Goal: Browse casually: Explore the website without a specific task or goal

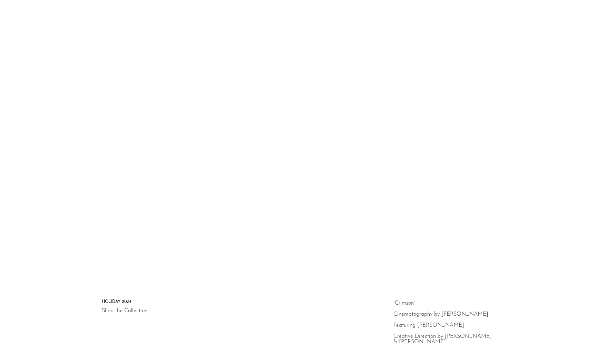
scroll to position [15, 0]
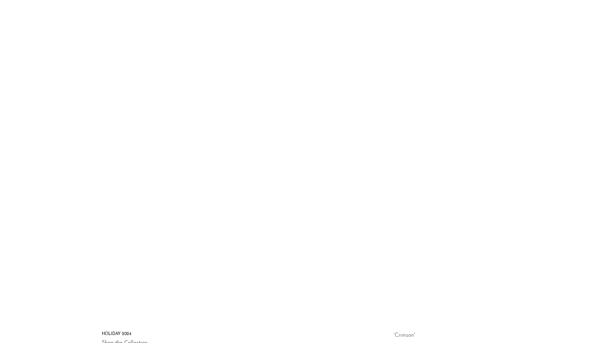
click at [297, 142] on polygon at bounding box center [299, 134] width 13 height 16
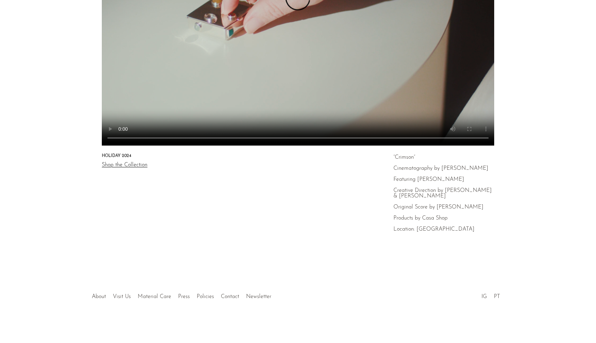
scroll to position [0, 0]
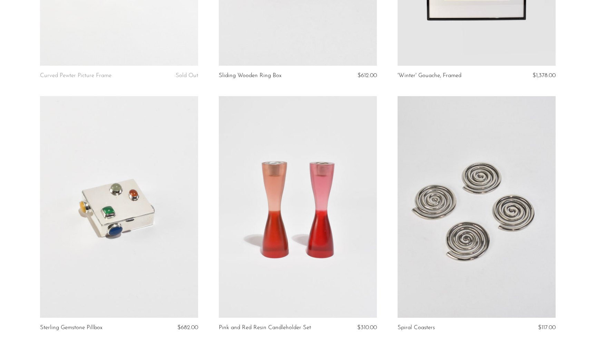
scroll to position [1583, 0]
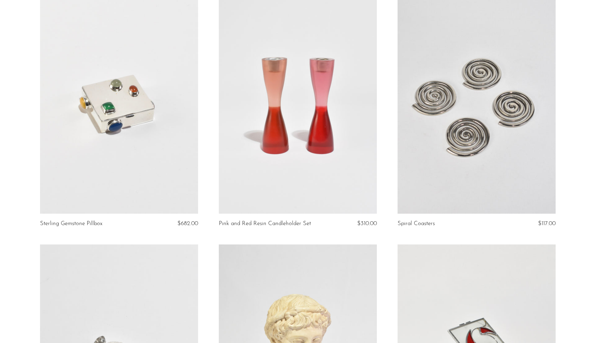
click at [137, 111] on link at bounding box center [119, 102] width 158 height 221
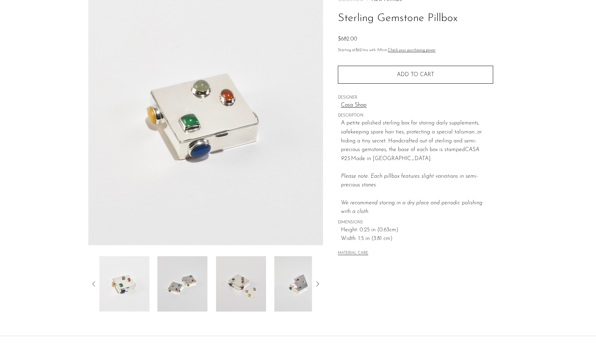
scroll to position [47, 0]
click at [185, 281] on img at bounding box center [182, 282] width 50 height 55
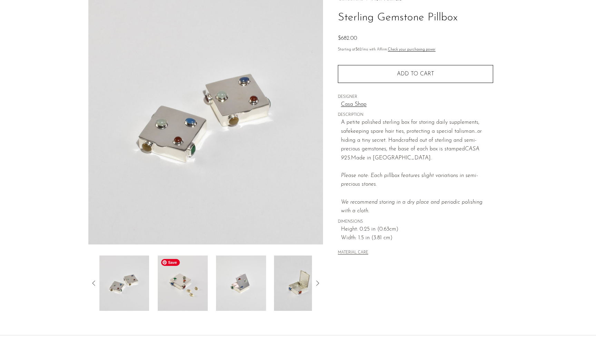
click at [191, 294] on img at bounding box center [183, 282] width 50 height 55
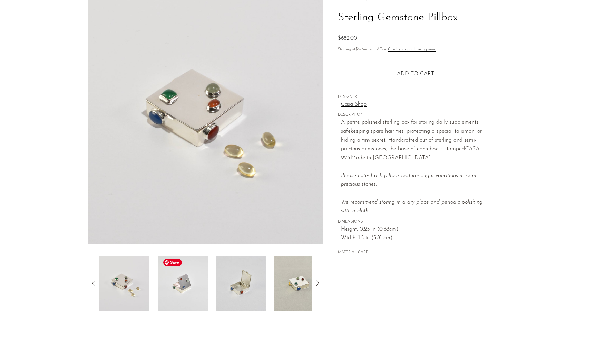
click at [198, 292] on img at bounding box center [182, 282] width 50 height 55
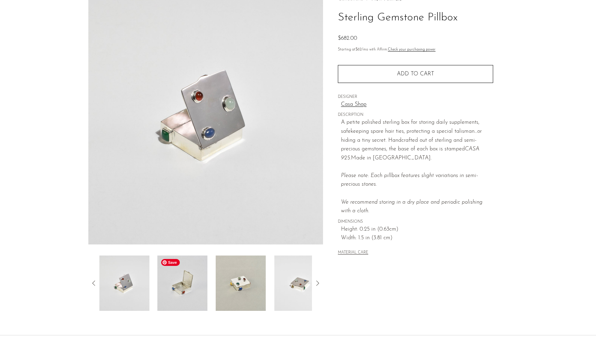
click at [201, 297] on img at bounding box center [182, 282] width 50 height 55
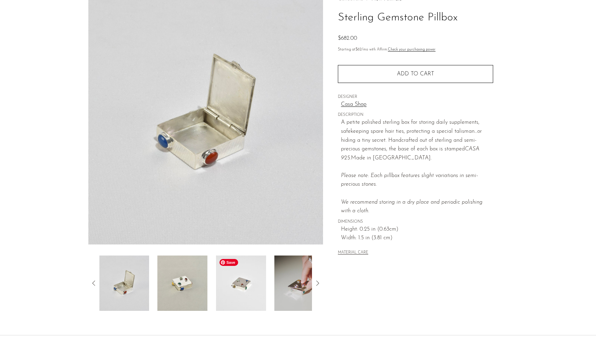
click at [228, 292] on img at bounding box center [241, 282] width 50 height 55
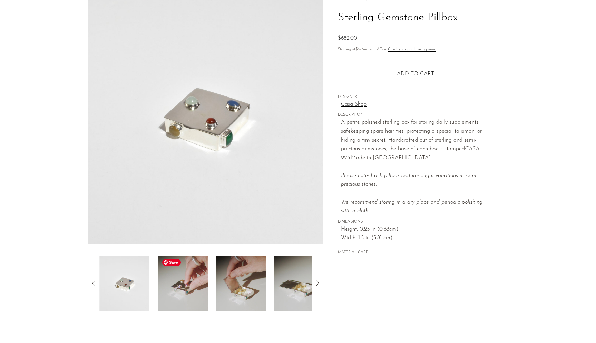
click at [198, 286] on img at bounding box center [183, 282] width 50 height 55
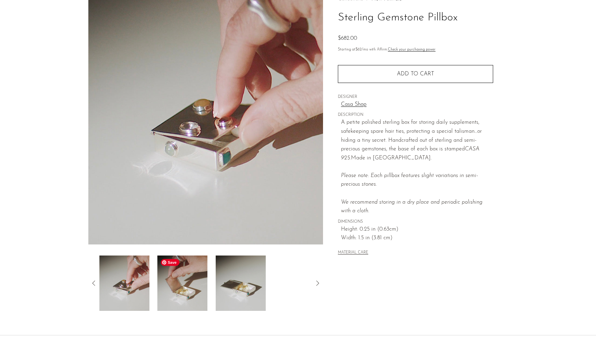
click at [195, 288] on img at bounding box center [182, 282] width 50 height 55
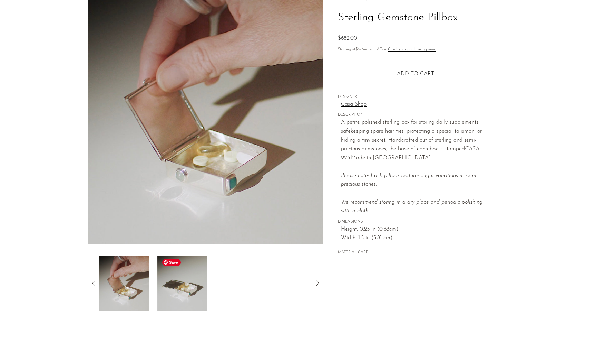
click at [188, 287] on img at bounding box center [183, 282] width 50 height 55
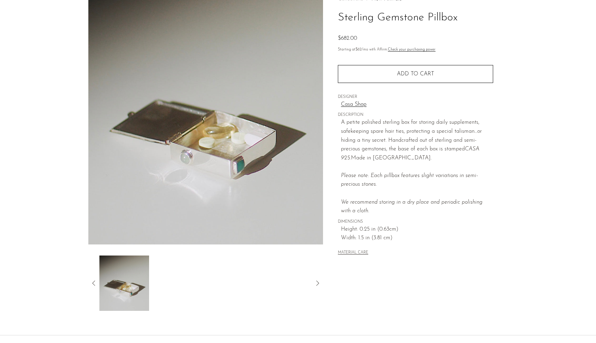
scroll to position [0, 0]
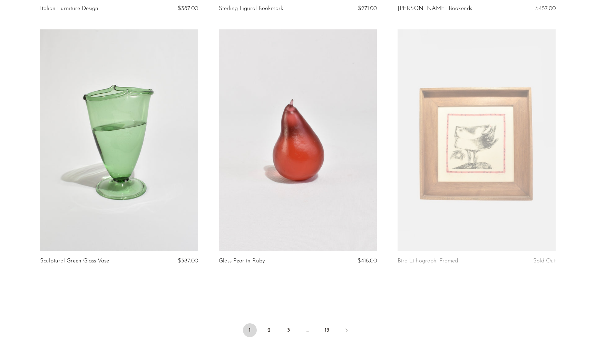
scroll to position [2905, 0]
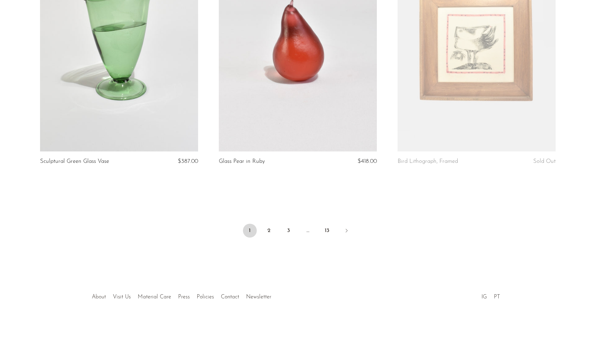
click at [97, 298] on link "About" at bounding box center [99, 297] width 14 height 6
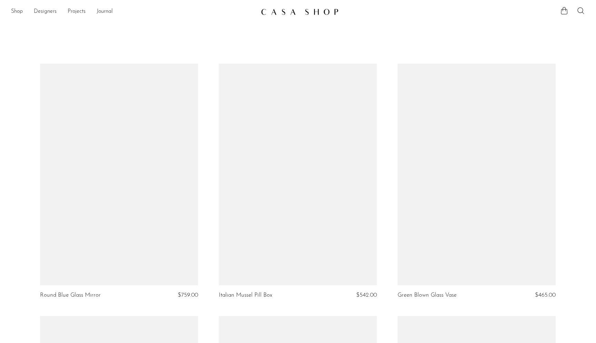
scroll to position [2905, 0]
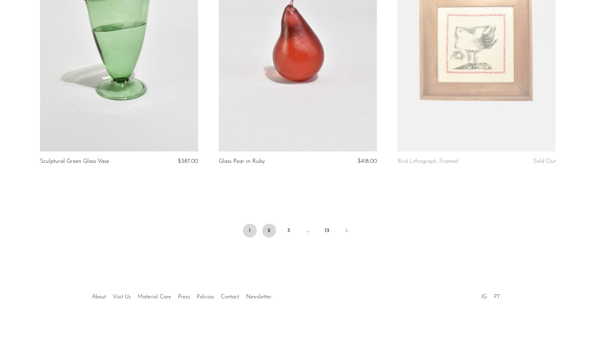
click at [267, 233] on link "2" at bounding box center [269, 230] width 14 height 14
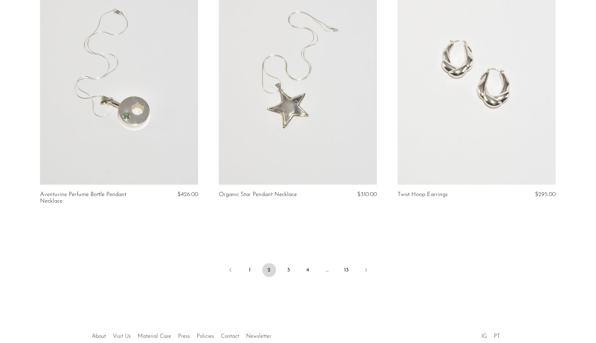
scroll to position [2911, 0]
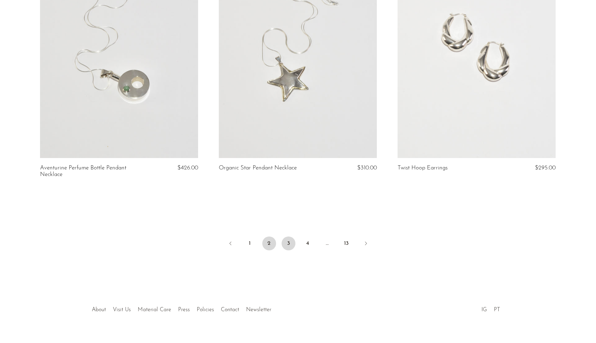
click at [286, 236] on link "3" at bounding box center [289, 243] width 14 height 14
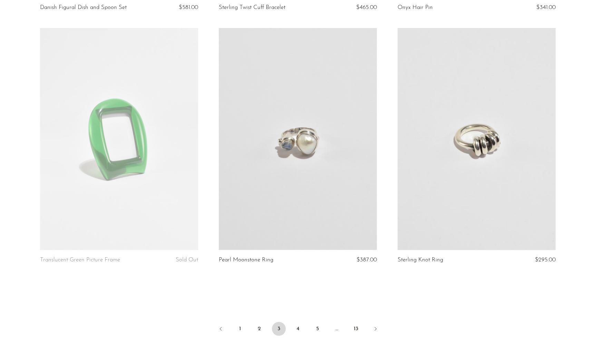
scroll to position [2880, 0]
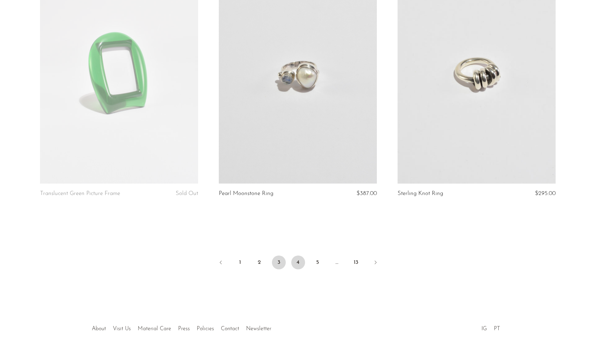
click at [299, 263] on link "4" at bounding box center [298, 262] width 14 height 14
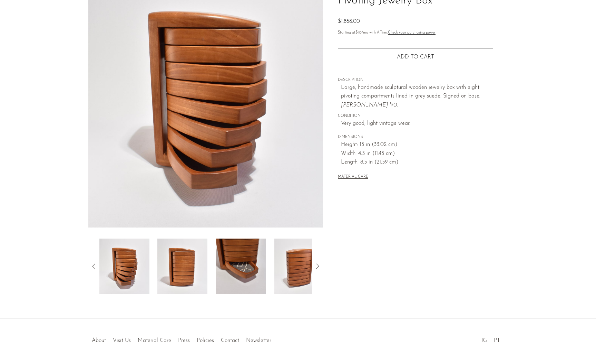
scroll to position [81, 0]
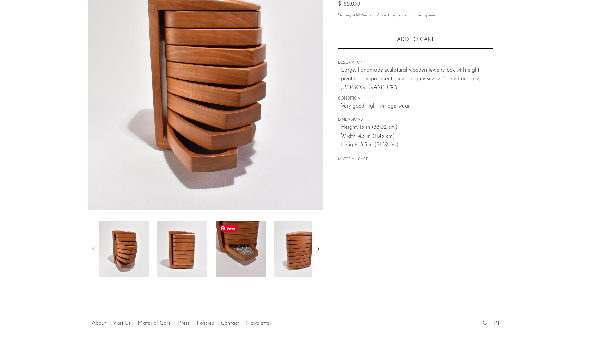
click at [238, 250] on img at bounding box center [241, 248] width 50 height 55
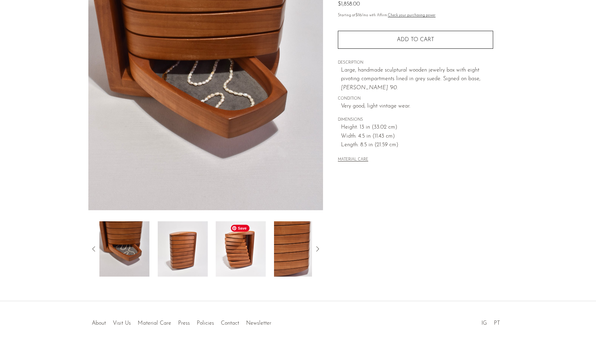
scroll to position [0, 0]
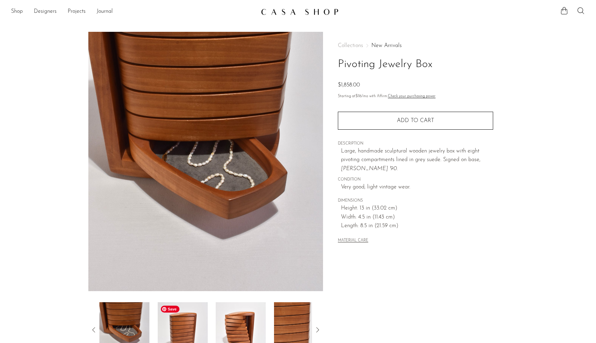
click at [191, 318] on img at bounding box center [182, 329] width 50 height 55
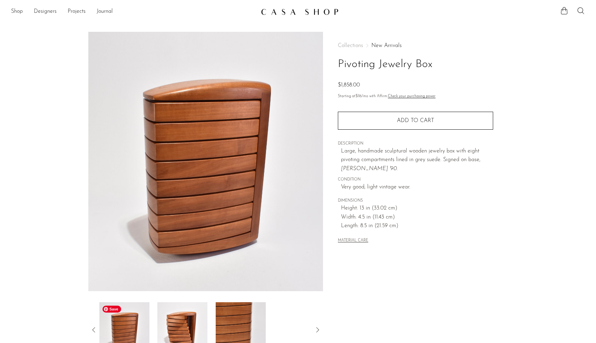
click at [130, 324] on img at bounding box center [124, 329] width 50 height 55
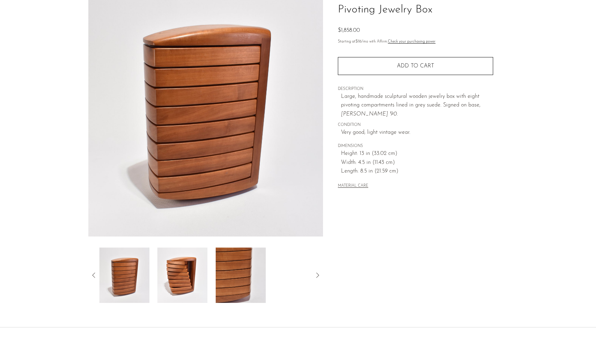
scroll to position [99, 0]
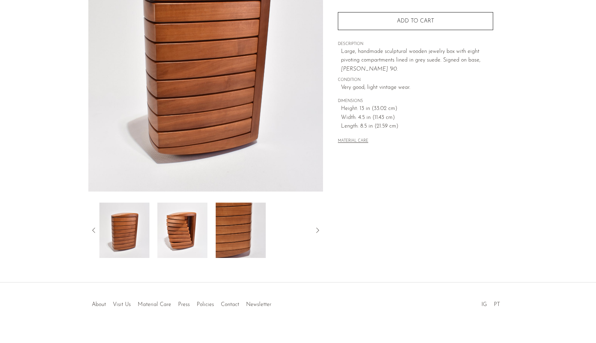
click at [317, 231] on icon at bounding box center [318, 230] width 8 height 8
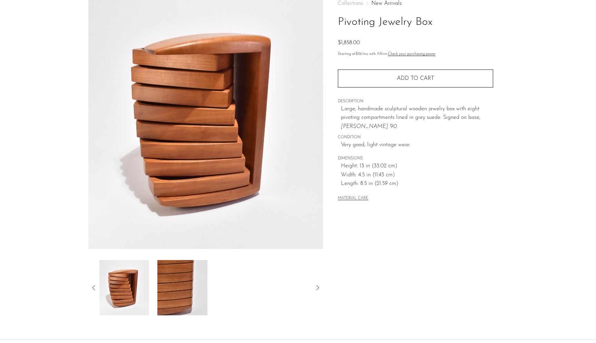
scroll to position [66, 0]
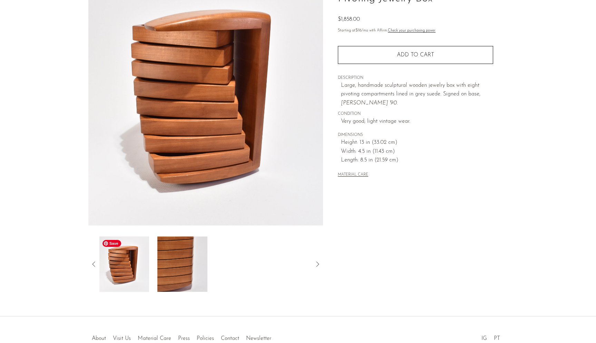
click at [92, 264] on icon at bounding box center [94, 264] width 8 height 8
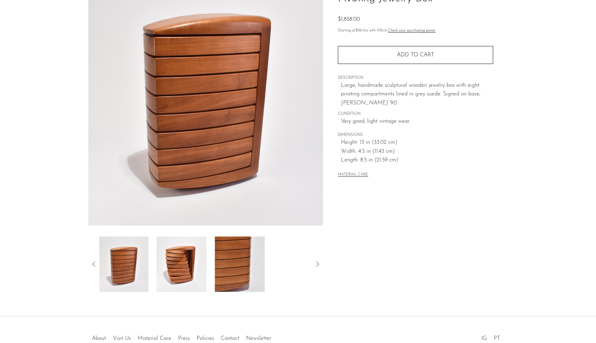
click at [92, 264] on icon at bounding box center [94, 264] width 8 height 8
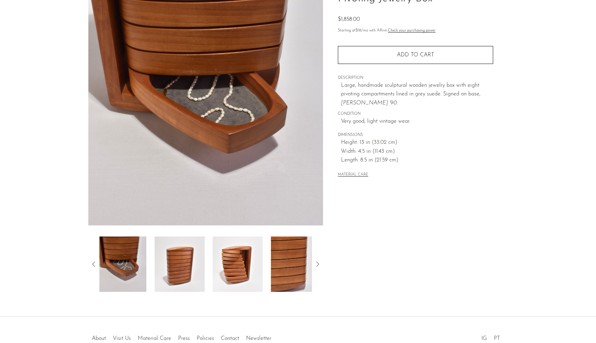
click at [92, 264] on icon at bounding box center [94, 264] width 8 height 8
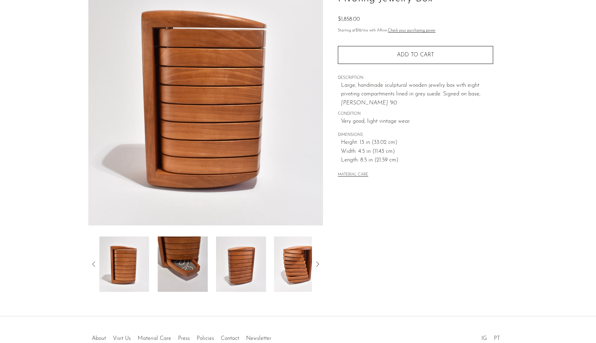
click at [92, 264] on icon at bounding box center [94, 264] width 8 height 8
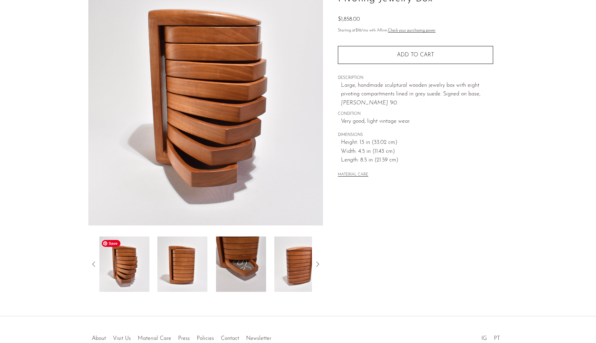
click at [123, 263] on img at bounding box center [124, 263] width 50 height 55
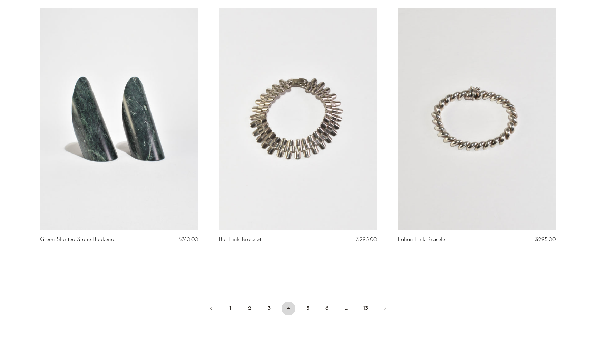
scroll to position [2873, 0]
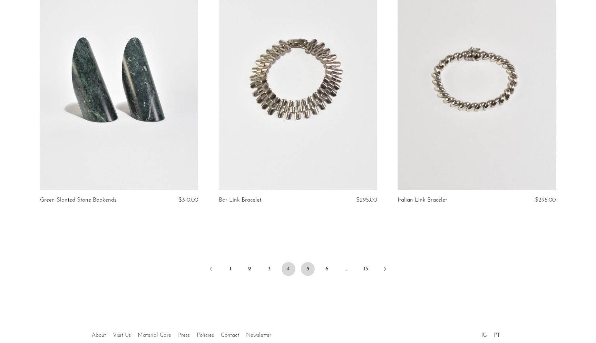
click at [308, 268] on link "5" at bounding box center [308, 269] width 14 height 14
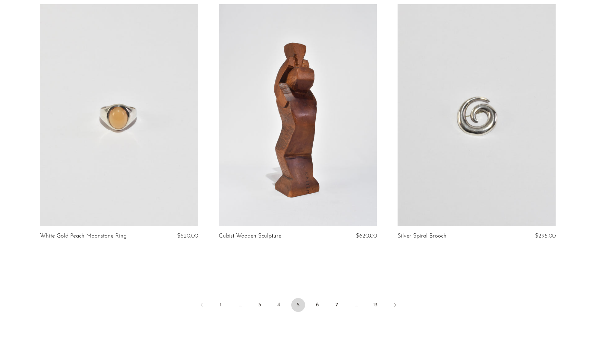
scroll to position [2839, 0]
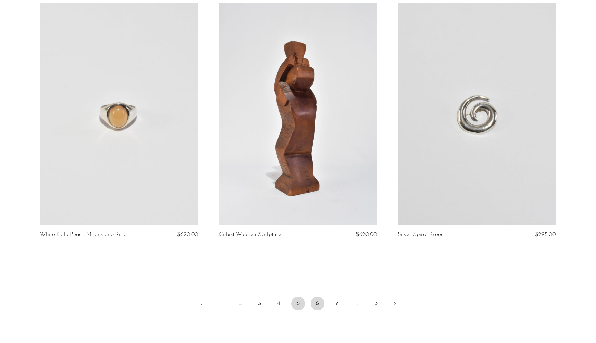
click at [315, 300] on link "6" at bounding box center [318, 303] width 14 height 14
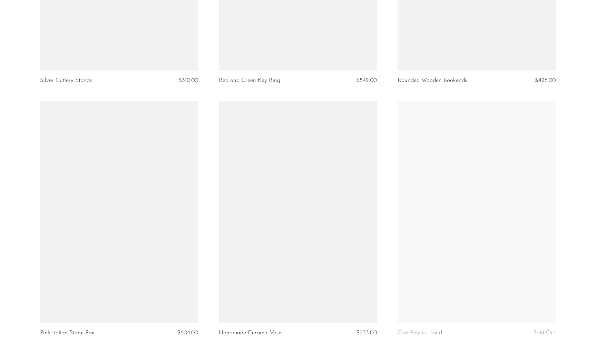
scroll to position [2855, 0]
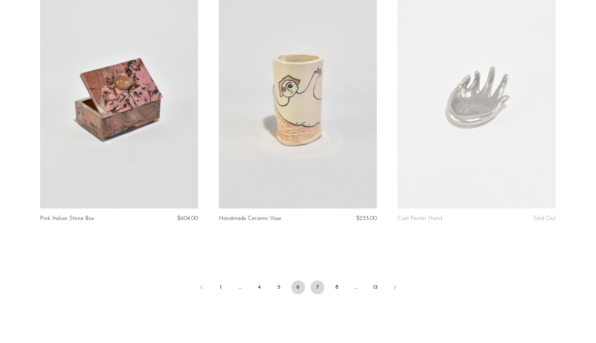
click at [317, 285] on link "7" at bounding box center [318, 287] width 14 height 14
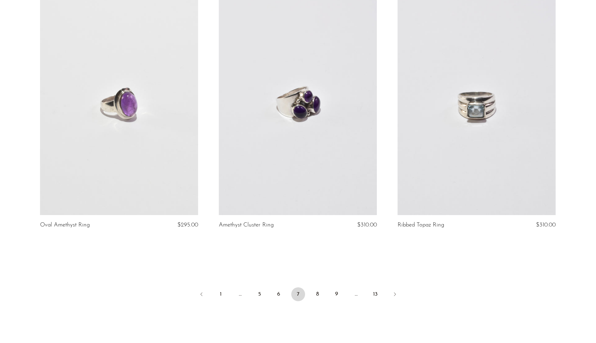
scroll to position [2843, 0]
click at [319, 292] on link "8" at bounding box center [318, 293] width 14 height 14
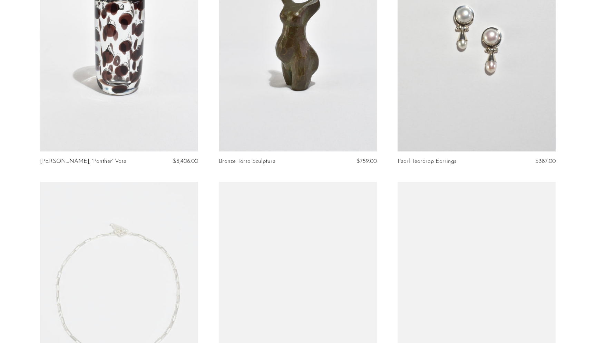
scroll to position [2443, 0]
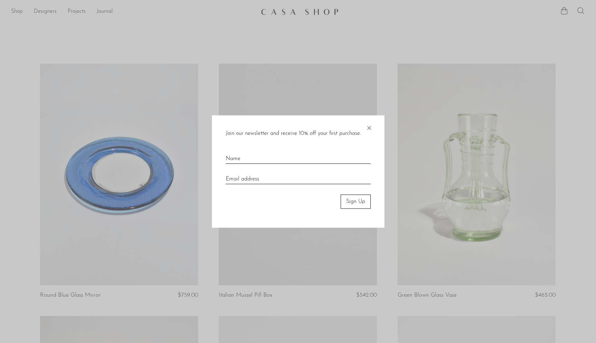
click at [370, 126] on span "×" at bounding box center [369, 126] width 7 height 22
